Goal: Task Accomplishment & Management: Manage account settings

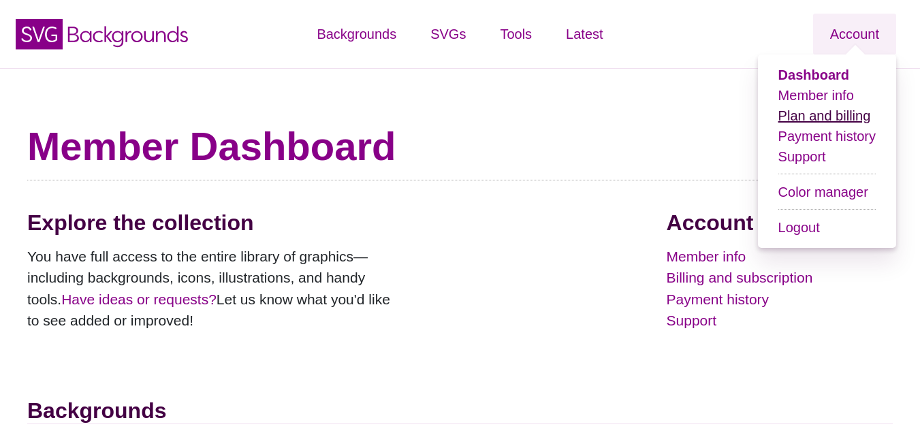
click at [812, 118] on link "Plan and billing" at bounding box center [825, 115] width 93 height 15
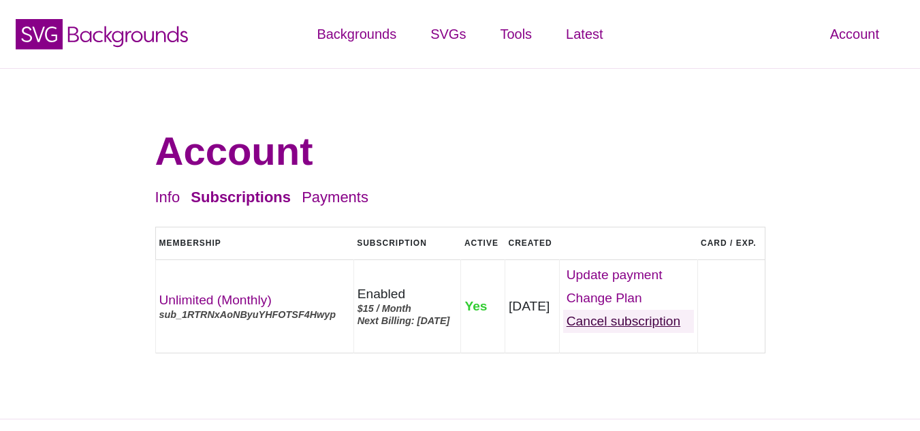
click at [633, 333] on link "Cancel" at bounding box center [628, 321] width 131 height 23
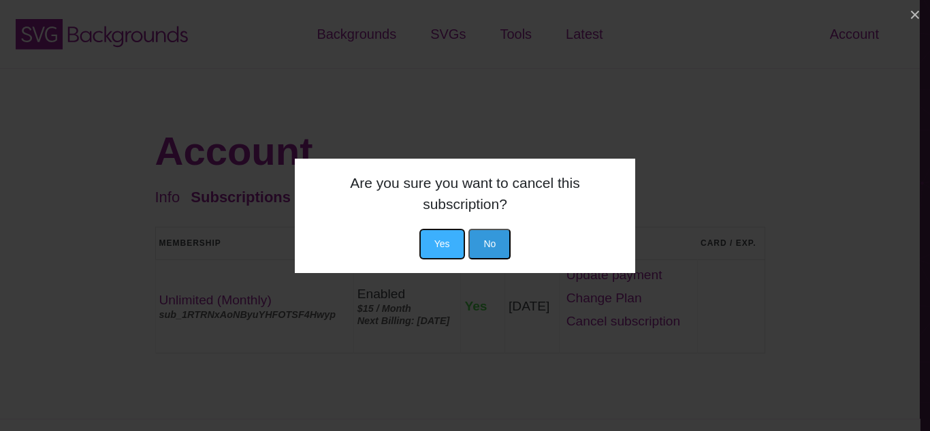
click at [447, 245] on button "Yes" at bounding box center [443, 244] width 46 height 31
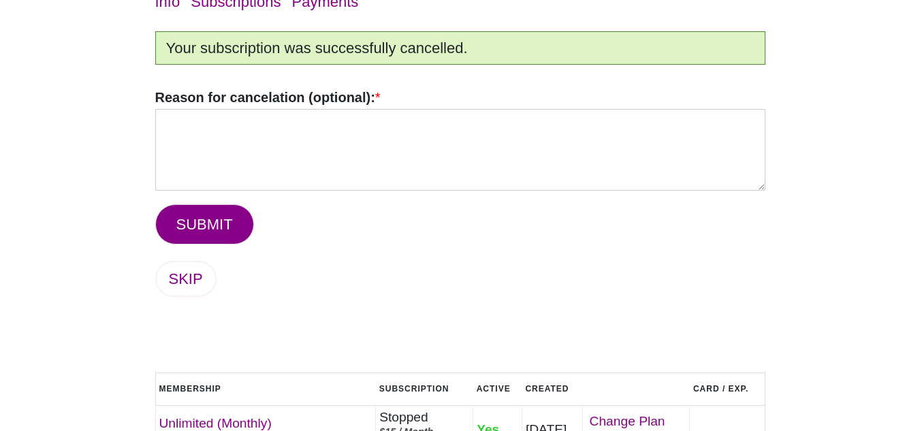
scroll to position [193, 0]
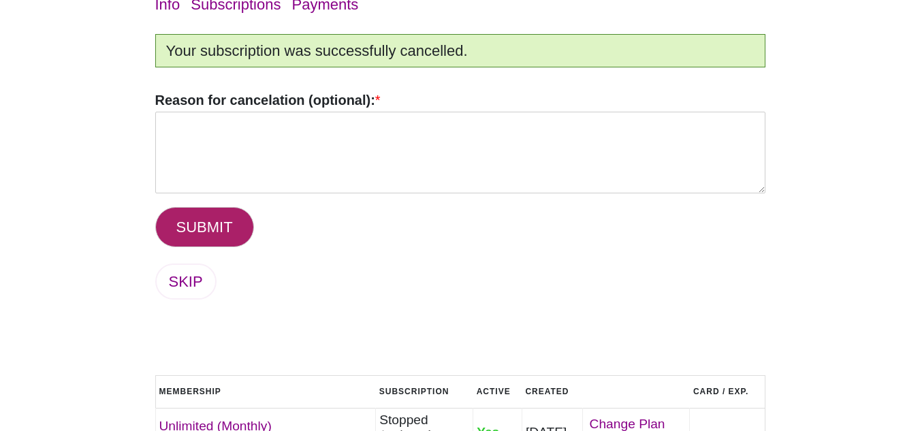
click at [206, 225] on button "SUBMIT" at bounding box center [204, 227] width 99 height 40
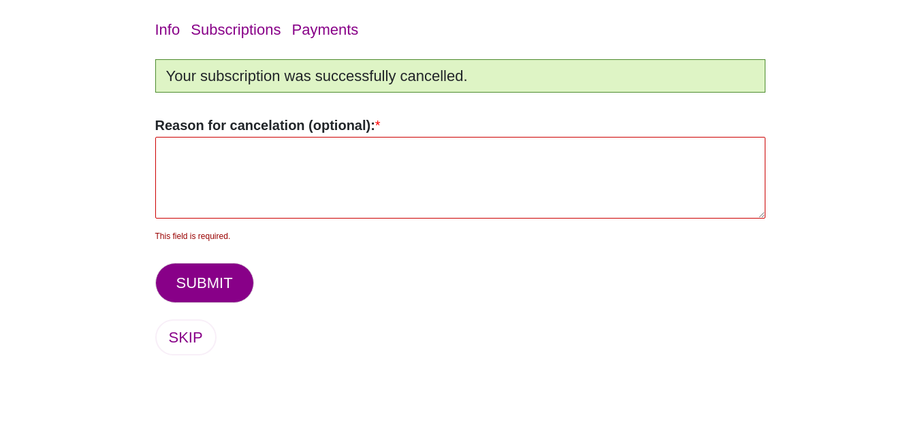
scroll to position [165, 0]
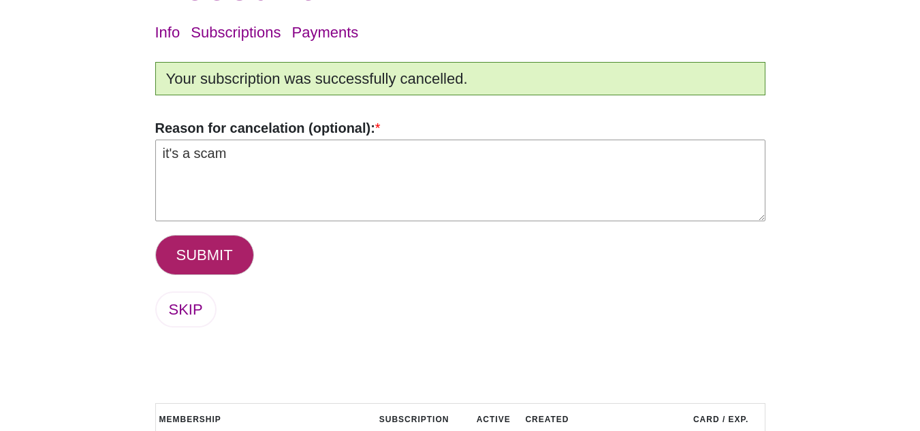
type textarea "it's a scam"
click at [203, 256] on button "SUBMIT" at bounding box center [204, 255] width 99 height 40
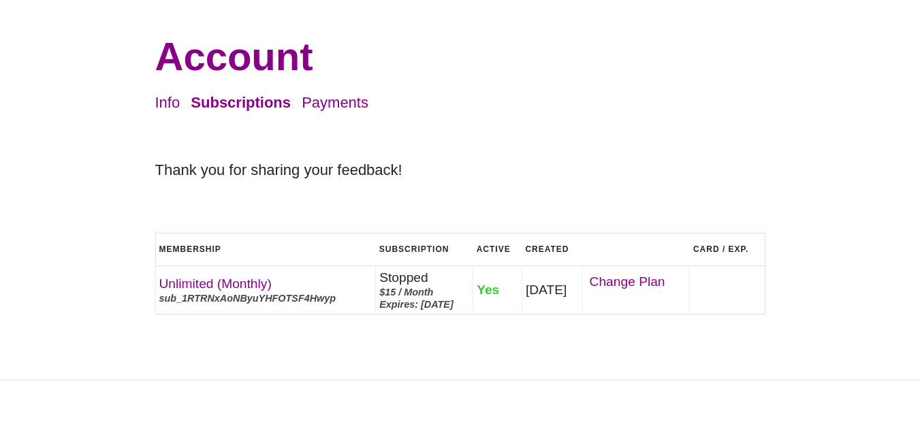
scroll to position [93, 0]
